Goal: Task Accomplishment & Management: Manage account settings

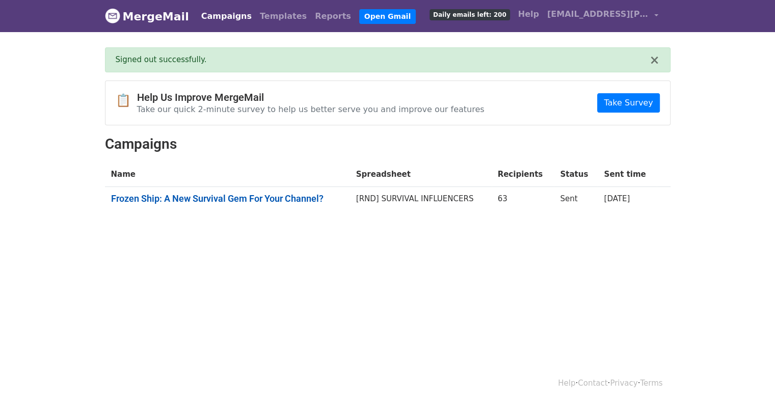
click at [244, 198] on link "Frozen Ship: A New Survival Gem For Your Channel?" at bounding box center [227, 198] width 233 height 11
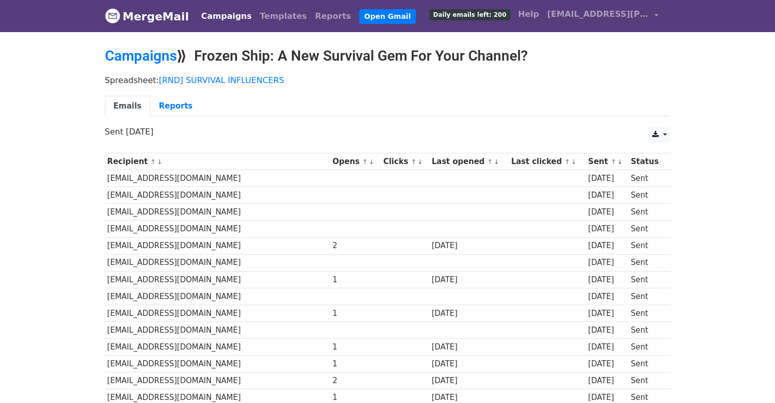
click at [362, 159] on small "↑ ↓" at bounding box center [367, 162] width 11 height 8
click at [337, 157] on th "Opens ↑ ↓" at bounding box center [355, 161] width 51 height 17
click at [369, 159] on link "↓" at bounding box center [372, 162] width 6 height 8
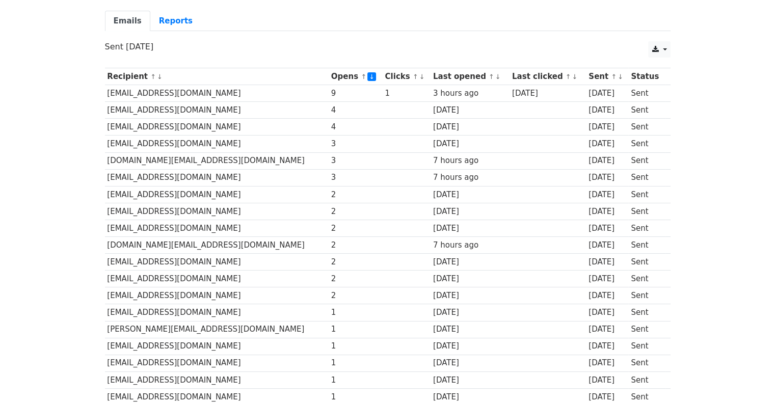
scroll to position [102, 0]
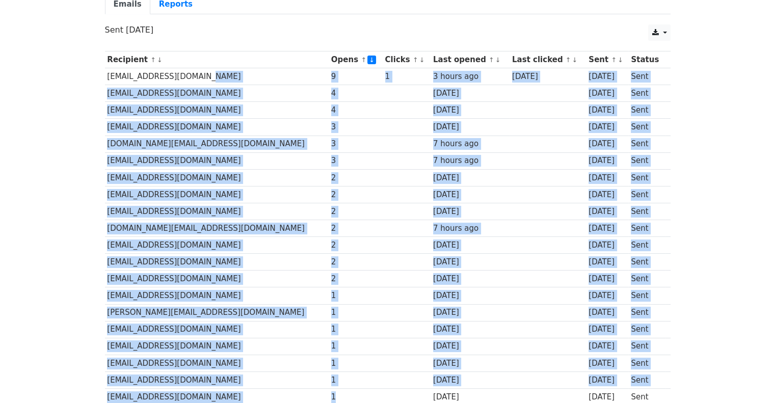
drag, startPoint x: 302, startPoint y: 81, endPoint x: 318, endPoint y: 391, distance: 310.6
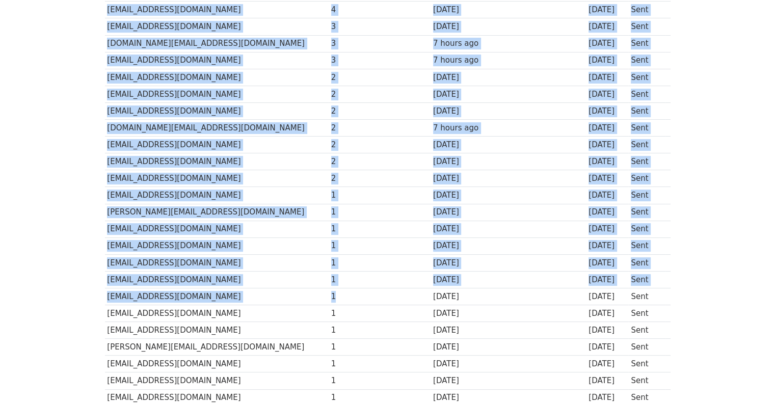
scroll to position [0, 0]
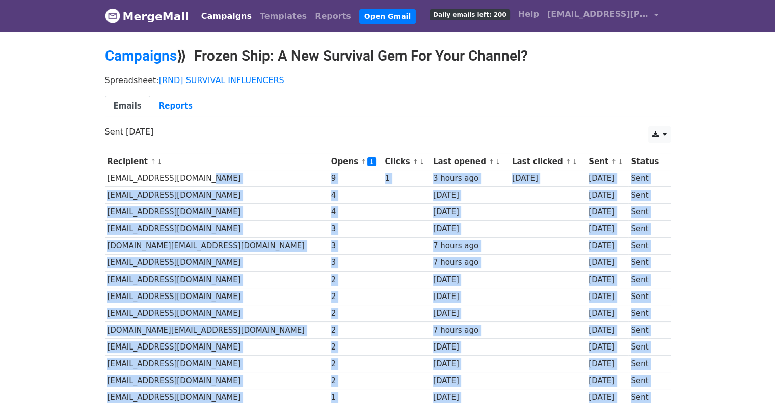
click at [343, 206] on div "4" at bounding box center [355, 212] width 49 height 12
click at [251, 183] on td "[EMAIL_ADDRESS][DOMAIN_NAME]" at bounding box center [217, 178] width 224 height 17
